Goal: Check status: Check status

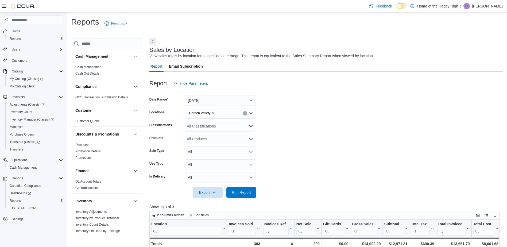
scroll to position [5, 0]
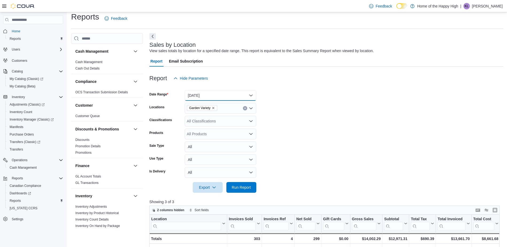
click at [214, 96] on button "[DATE]" at bounding box center [221, 95] width 72 height 11
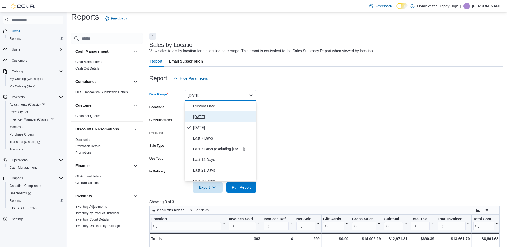
click at [217, 117] on span "[DATE]" at bounding box center [223, 117] width 61 height 6
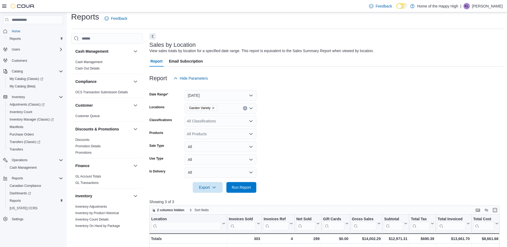
click at [311, 137] on form "Date Range [DATE] Locations Garden Variety Classifications All Classifications …" at bounding box center [326, 138] width 354 height 109
drag, startPoint x: 249, startPoint y: 192, endPoint x: 284, endPoint y: 154, distance: 52.0
click at [249, 190] on span "Run Report" at bounding box center [242, 187] width 24 height 11
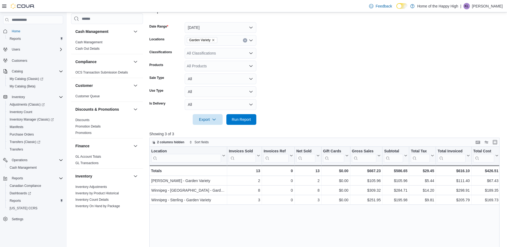
scroll to position [80, 0]
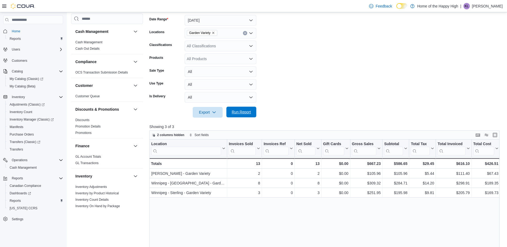
click at [246, 114] on span "Run Report" at bounding box center [241, 111] width 19 height 5
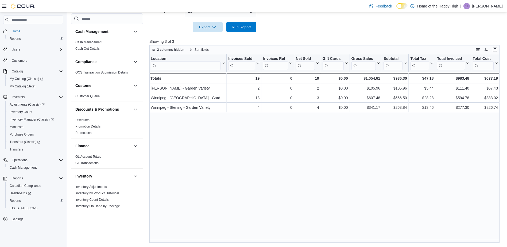
scroll to position [0, 0]
click at [422, 190] on div "Location Click to view column header actions Invoices Sold Click to view column…" at bounding box center [326, 148] width 354 height 188
click at [235, 30] on span "Run Report" at bounding box center [242, 26] width 24 height 11
click at [243, 26] on span "Run Report" at bounding box center [241, 26] width 19 height 5
click at [238, 27] on span "Run Report" at bounding box center [241, 26] width 19 height 5
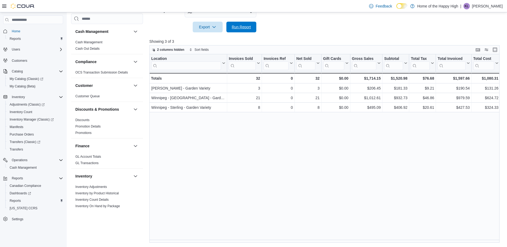
click at [243, 27] on span "Run Report" at bounding box center [241, 26] width 19 height 5
click at [247, 26] on span "Run Report" at bounding box center [241, 26] width 19 height 5
drag, startPoint x: 242, startPoint y: 26, endPoint x: 432, endPoint y: 91, distance: 201.5
click at [242, 26] on span "Run Report" at bounding box center [241, 26] width 19 height 5
click at [239, 30] on span "Run Report" at bounding box center [242, 26] width 24 height 11
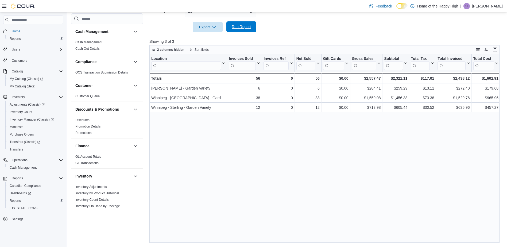
click at [248, 26] on span "Run Report" at bounding box center [241, 26] width 19 height 5
drag, startPoint x: 241, startPoint y: 29, endPoint x: 254, endPoint y: 50, distance: 23.9
click at [241, 29] on span "Run Report" at bounding box center [241, 26] width 19 height 5
click at [239, 30] on span "Run Report" at bounding box center [242, 26] width 24 height 11
